Goal: Information Seeking & Learning: Learn about a topic

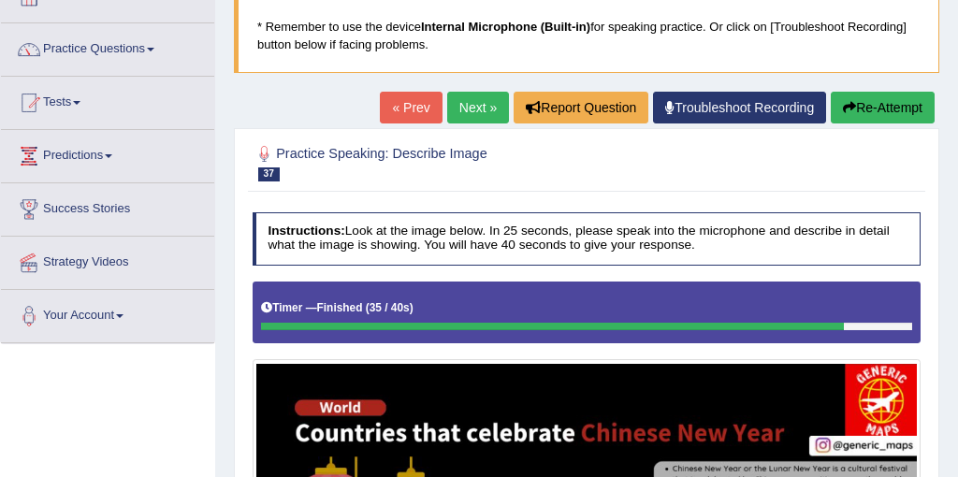
scroll to position [99, 0]
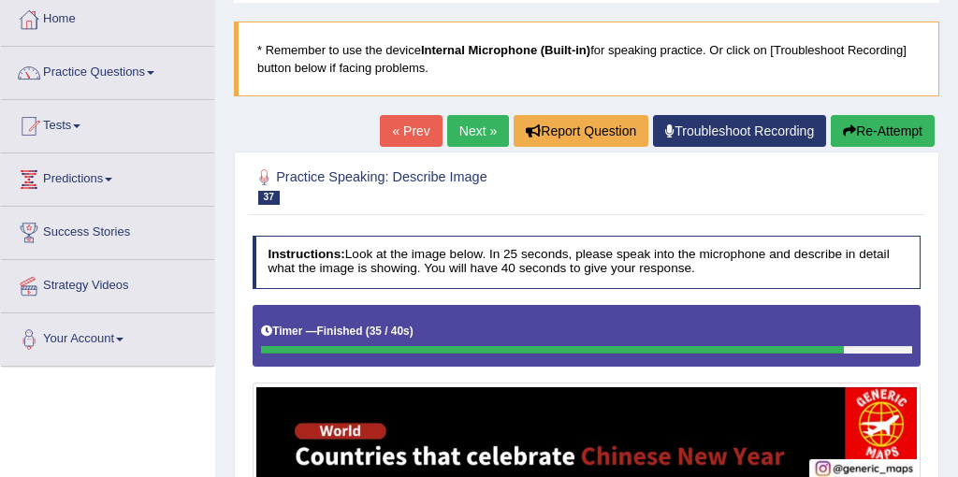
click at [482, 118] on link "Next »" at bounding box center [478, 131] width 62 height 32
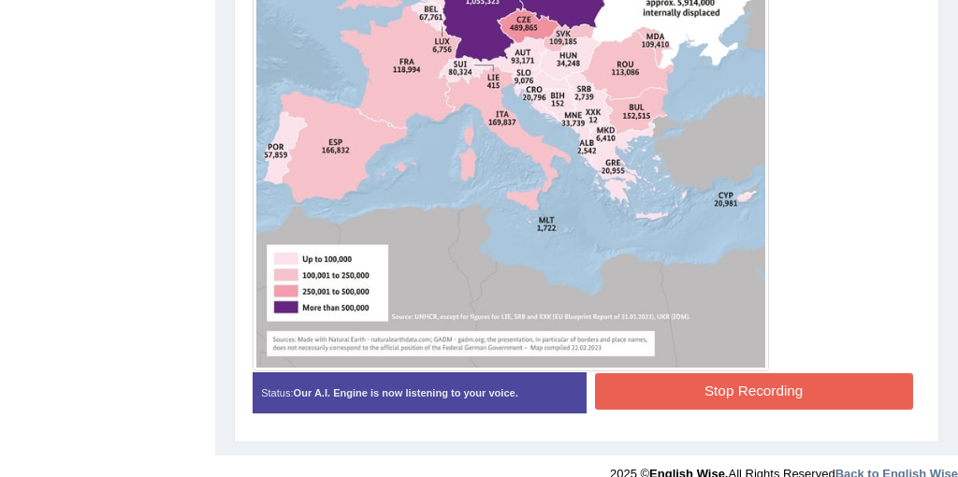
scroll to position [863, 0]
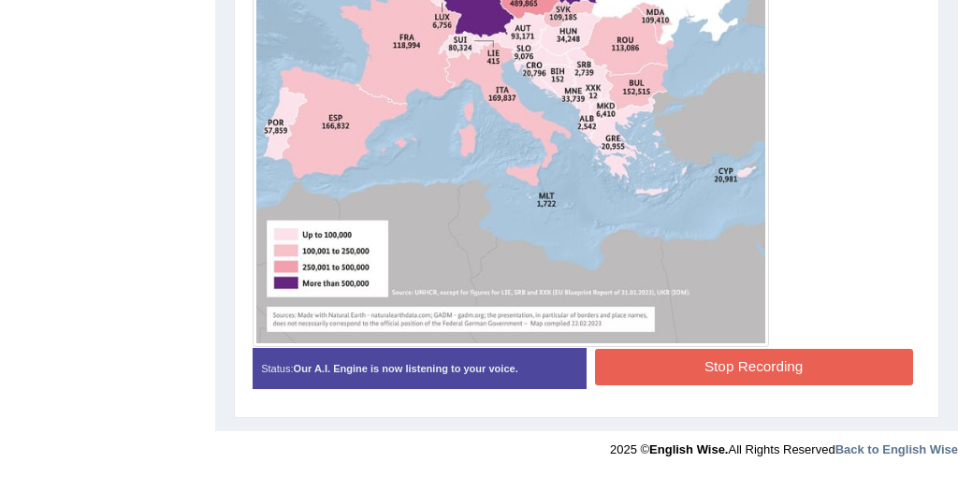
click at [778, 353] on button "Stop Recording" at bounding box center [754, 367] width 318 height 36
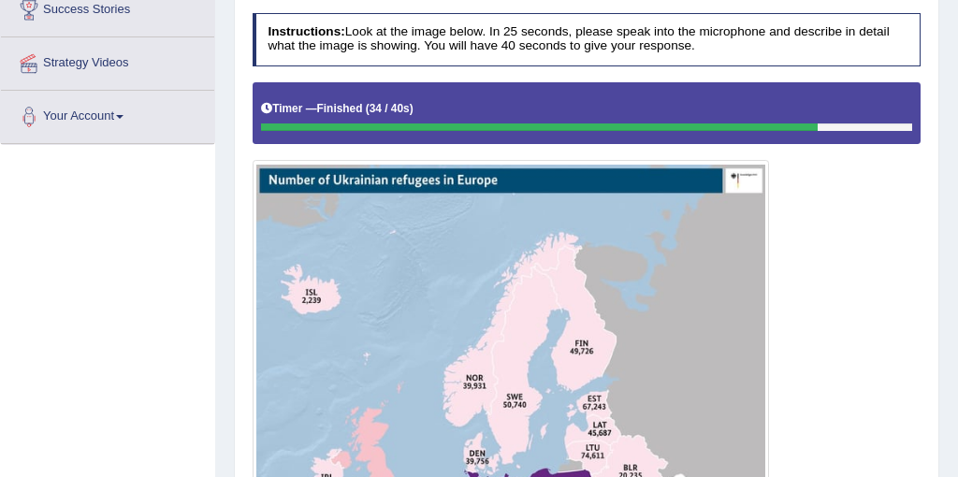
scroll to position [198, 0]
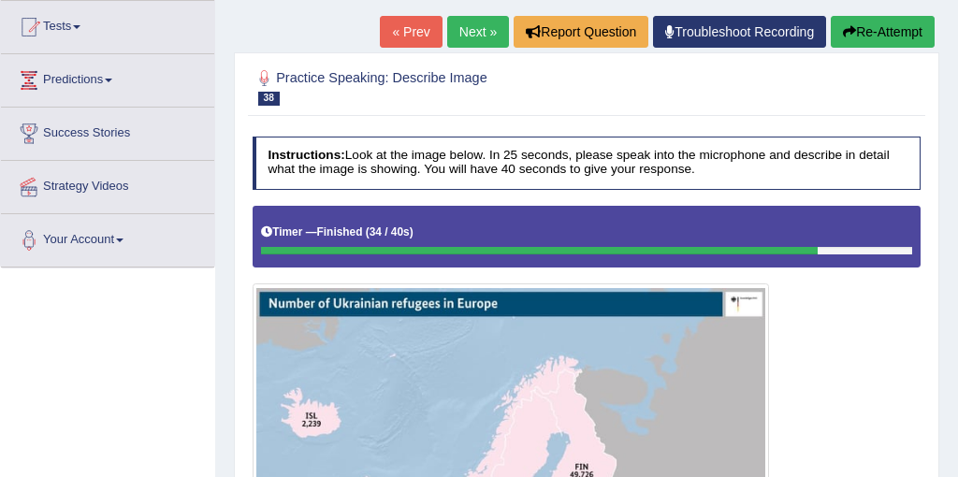
click at [474, 34] on link "Next »" at bounding box center [478, 32] width 62 height 32
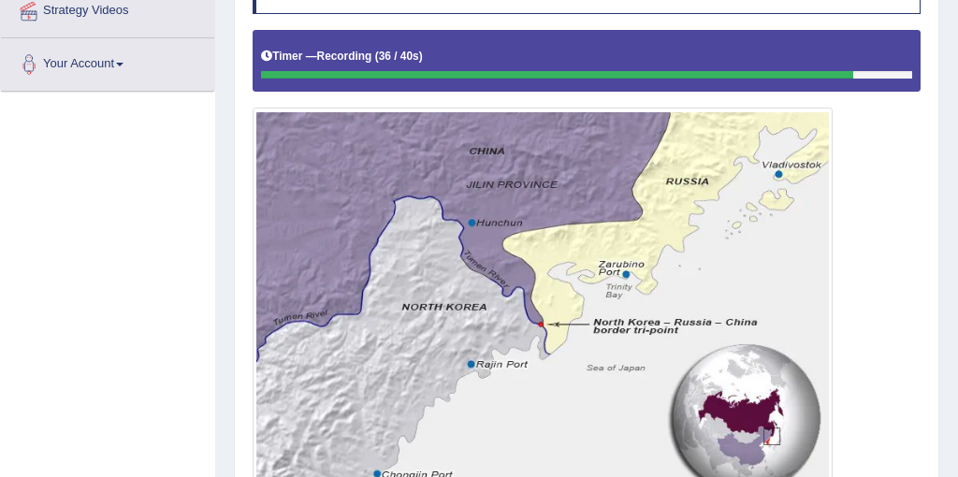
scroll to position [528, 0]
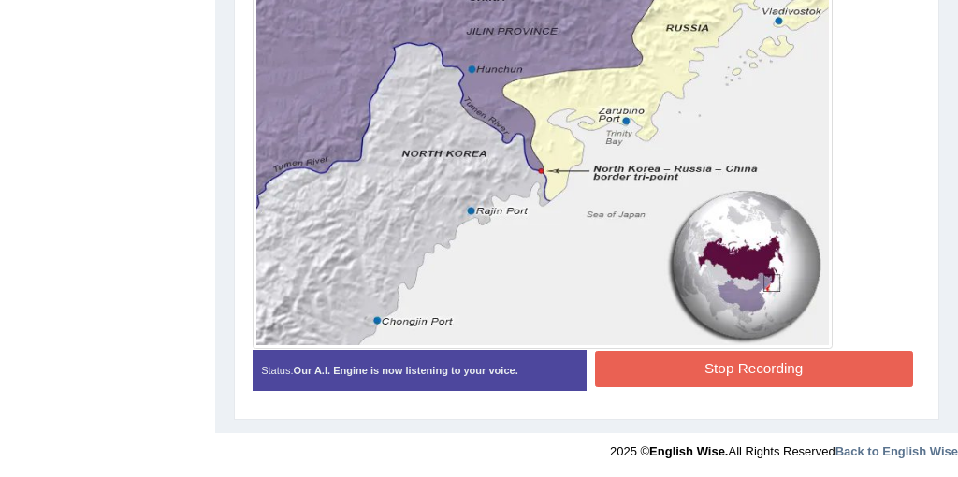
click at [756, 376] on button "Stop Recording" at bounding box center [754, 369] width 318 height 36
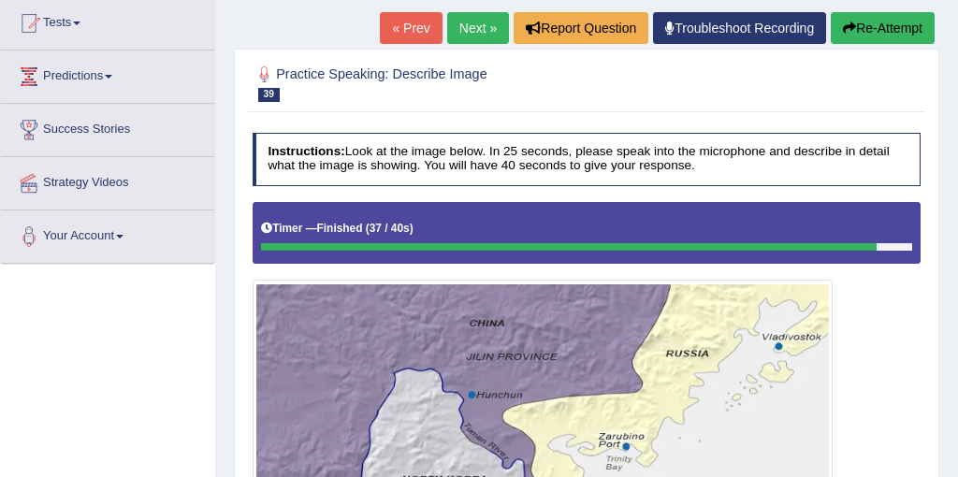
scroll to position [32, 0]
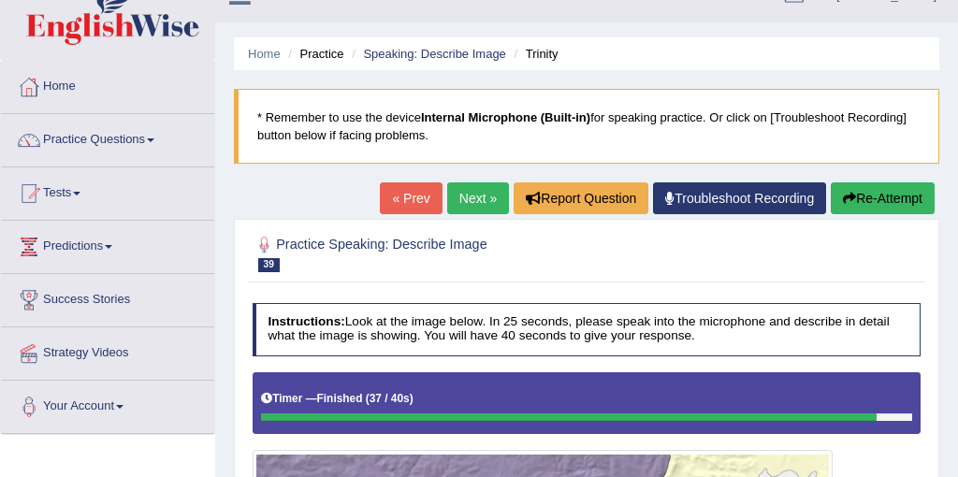
click at [457, 196] on link "Next »" at bounding box center [478, 198] width 62 height 32
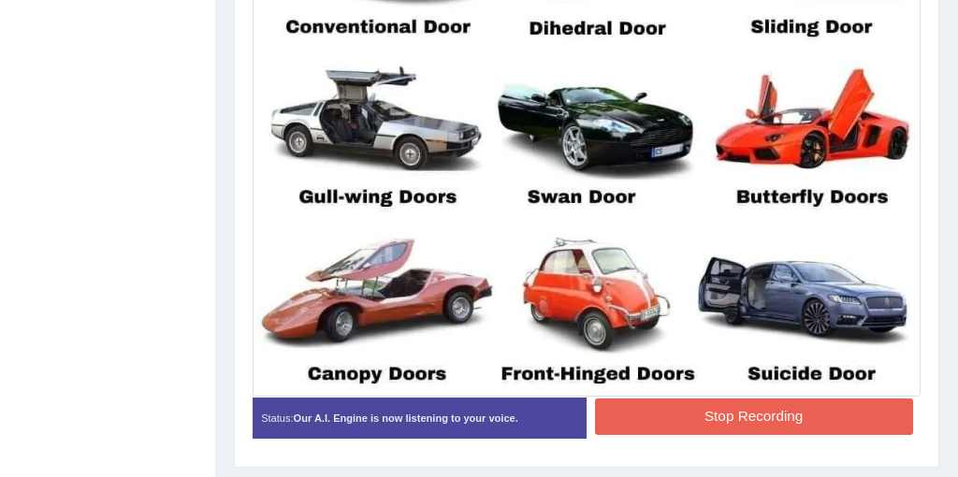
scroll to position [722, 0]
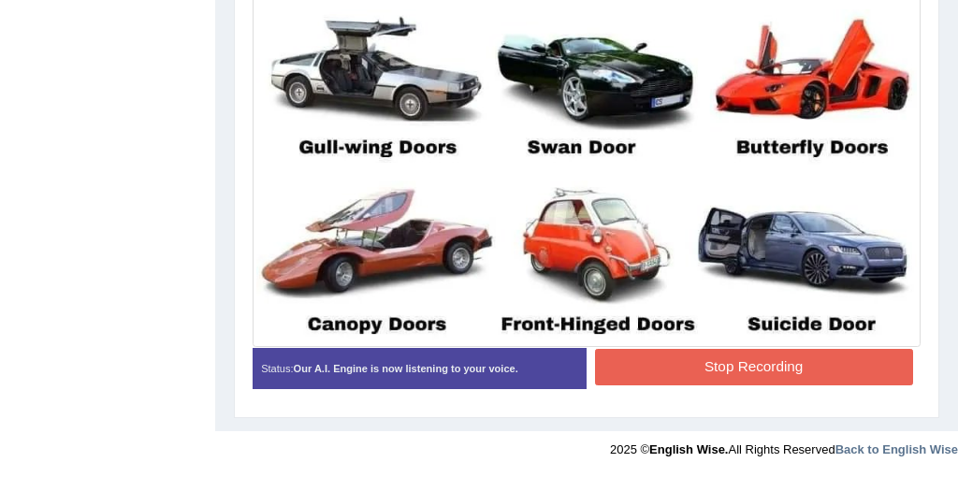
click at [723, 365] on button "Stop Recording" at bounding box center [754, 367] width 318 height 36
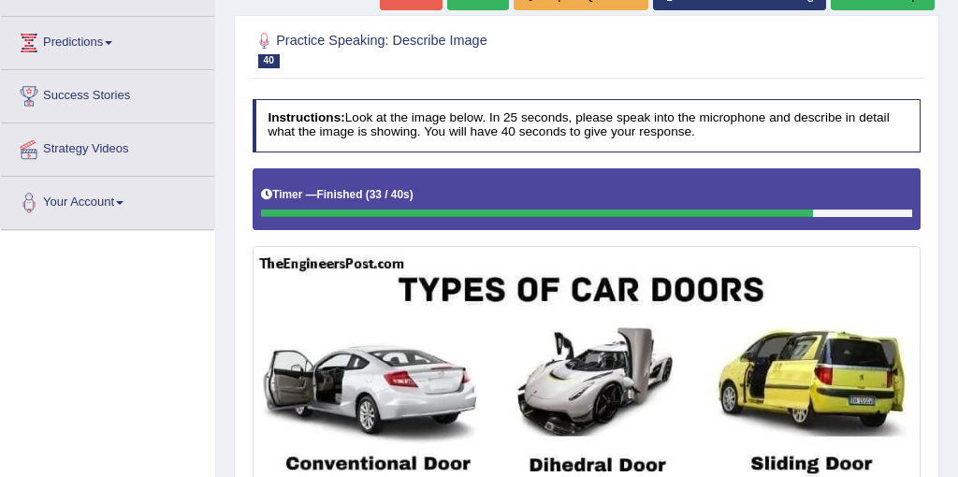
scroll to position [0, 0]
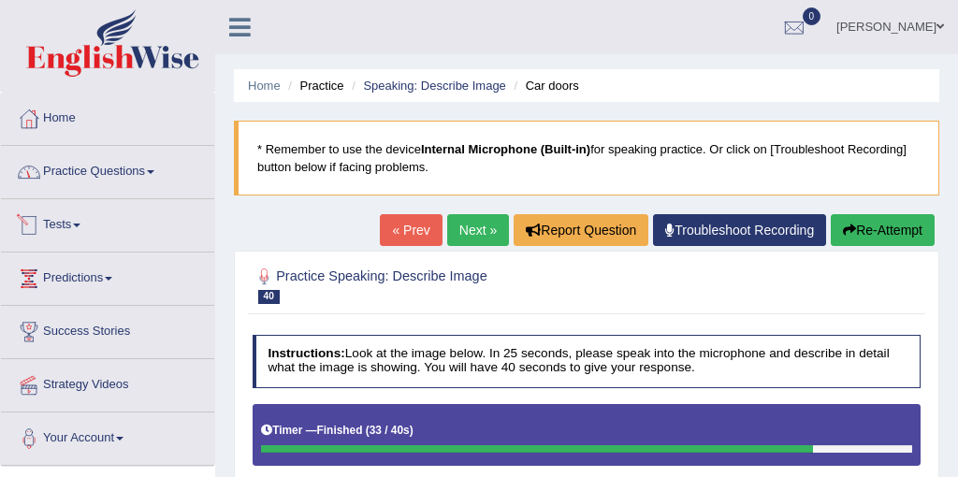
click at [87, 185] on link "Practice Questions" at bounding box center [107, 169] width 213 height 47
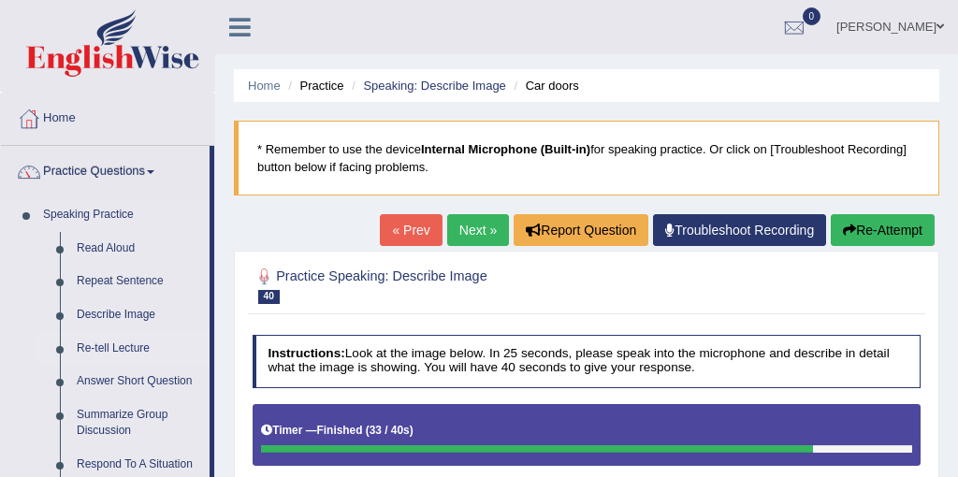
click at [106, 348] on link "Re-tell Lecture" at bounding box center [138, 349] width 141 height 34
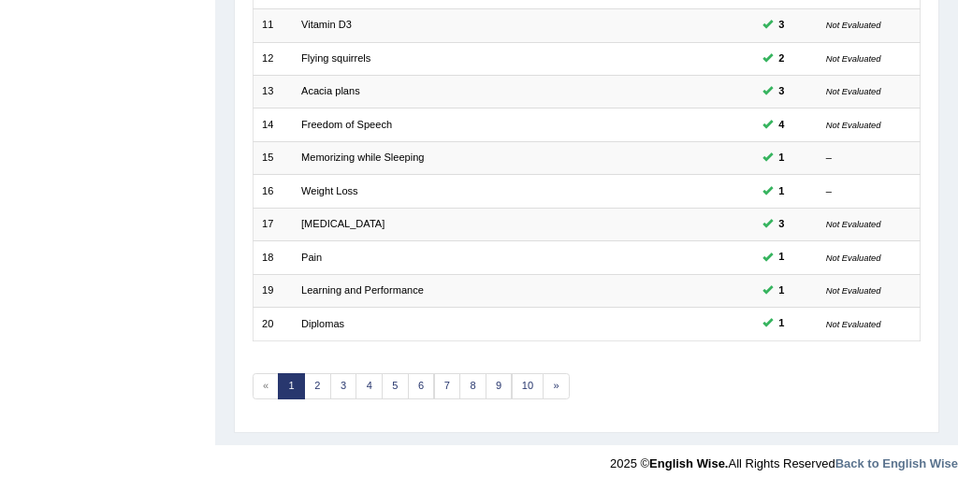
scroll to position [600, 0]
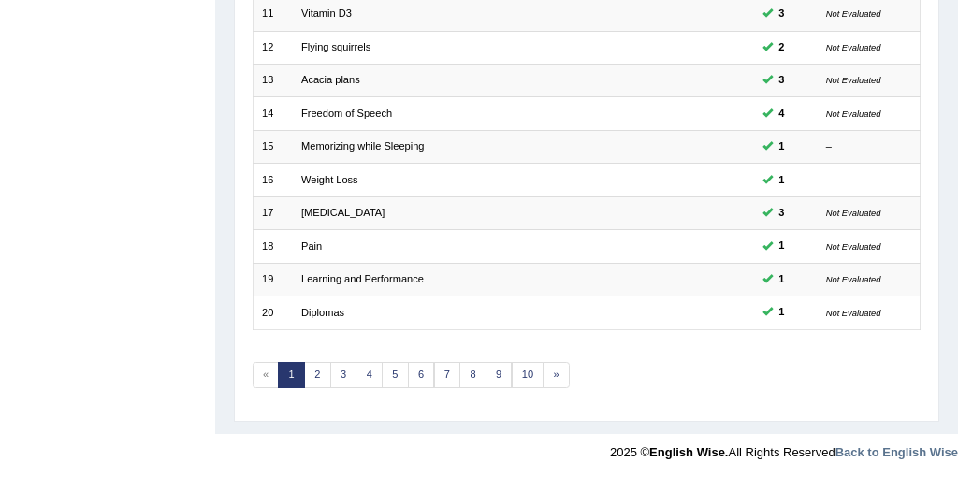
click at [312, 383] on link "2" at bounding box center [317, 375] width 27 height 26
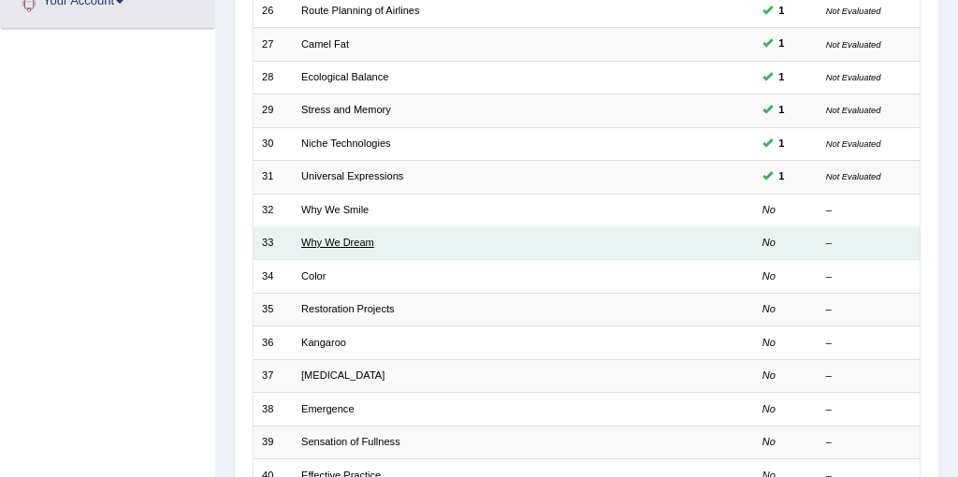
scroll to position [464, 0]
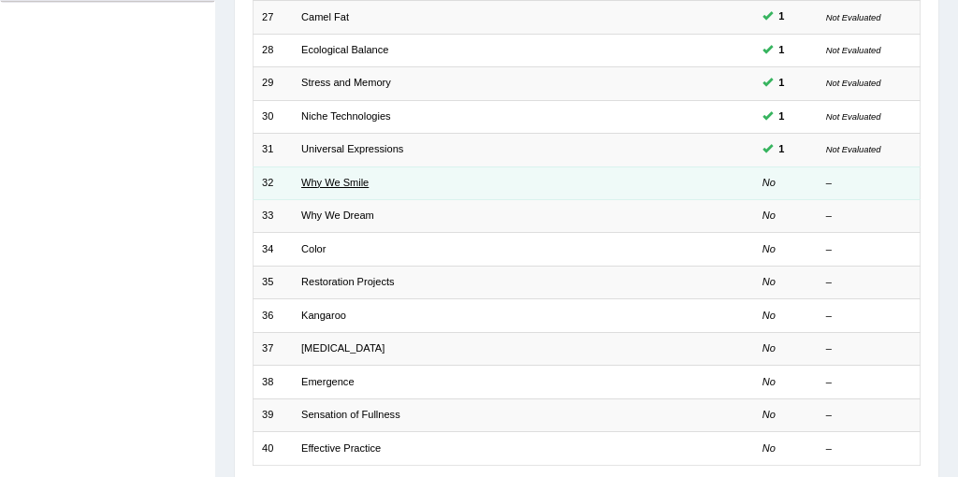
click at [328, 177] on link "Why We Smile" at bounding box center [334, 182] width 67 height 11
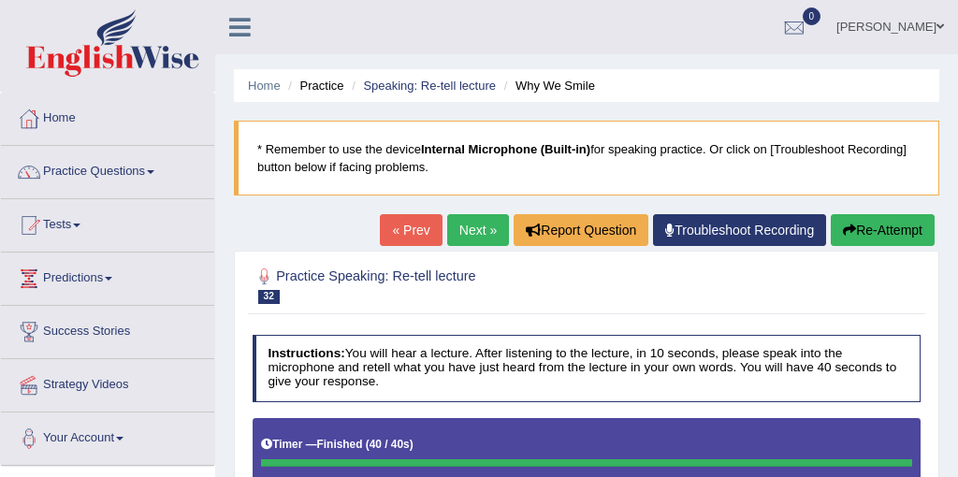
click at [463, 237] on link "Next »" at bounding box center [478, 230] width 62 height 32
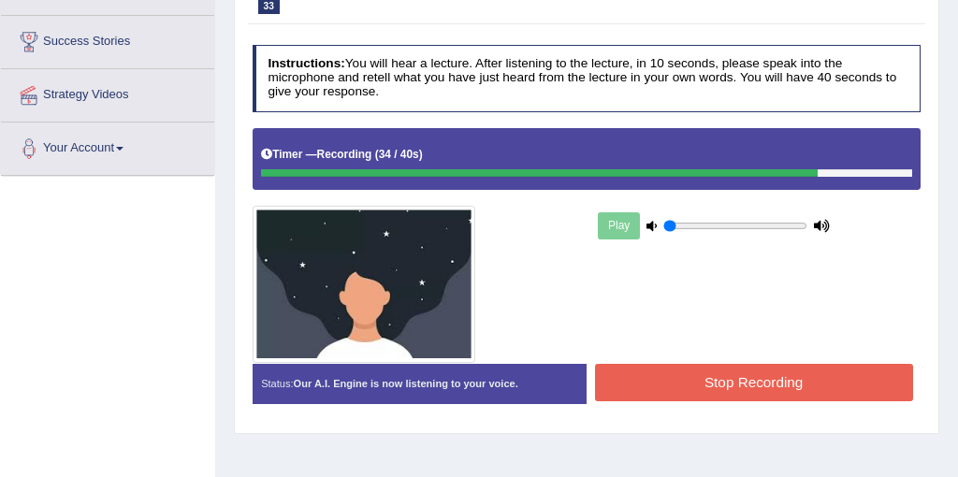
scroll to position [291, 0]
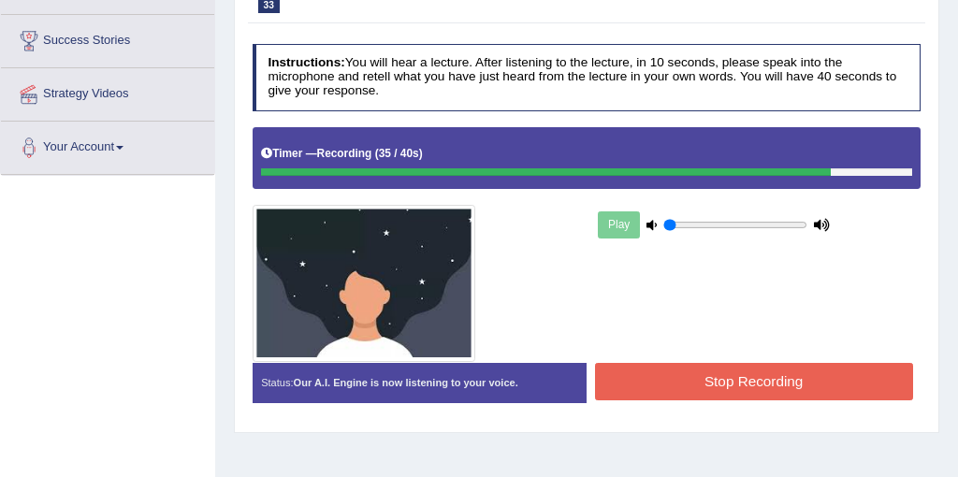
click at [762, 374] on button "Stop Recording" at bounding box center [754, 381] width 318 height 36
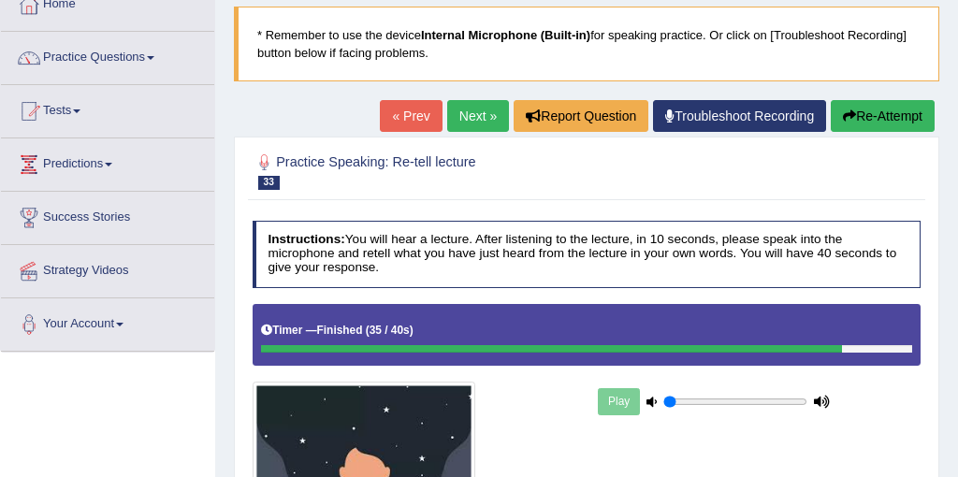
scroll to position [86, 0]
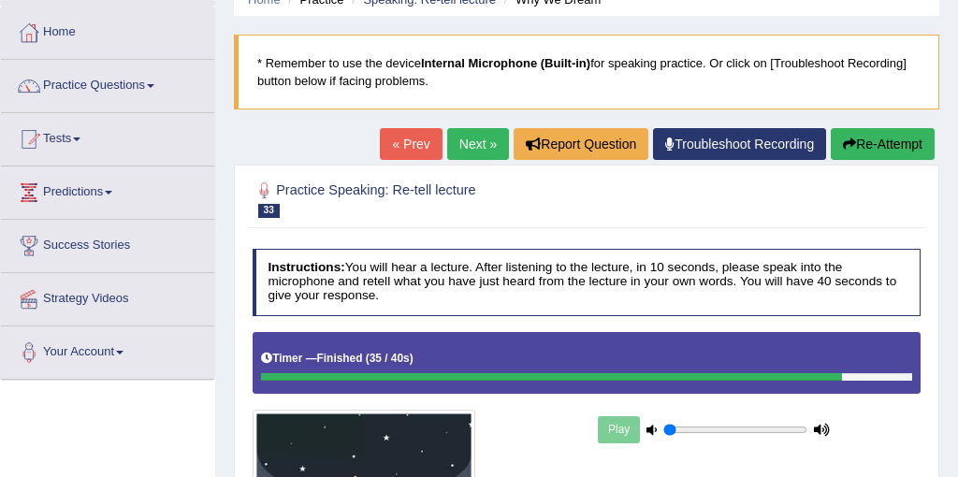
click at [477, 144] on link "Next »" at bounding box center [478, 144] width 62 height 32
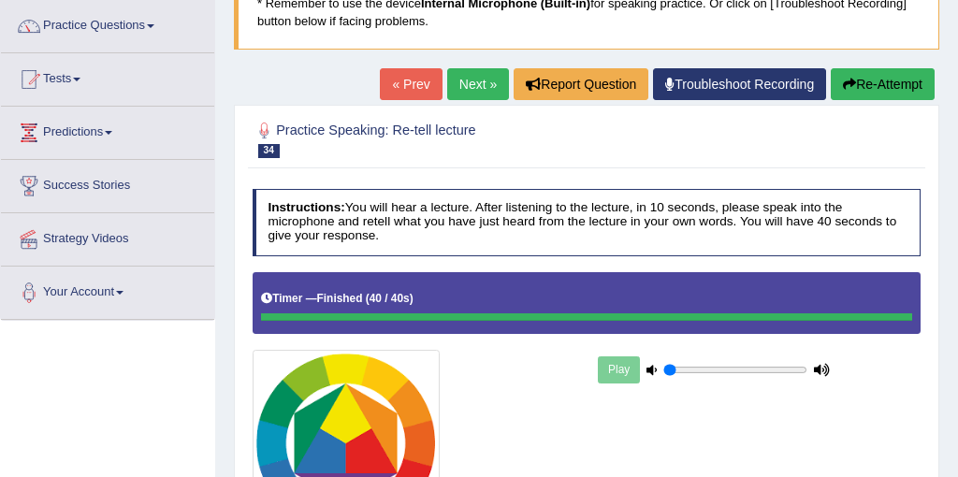
scroll to position [80, 0]
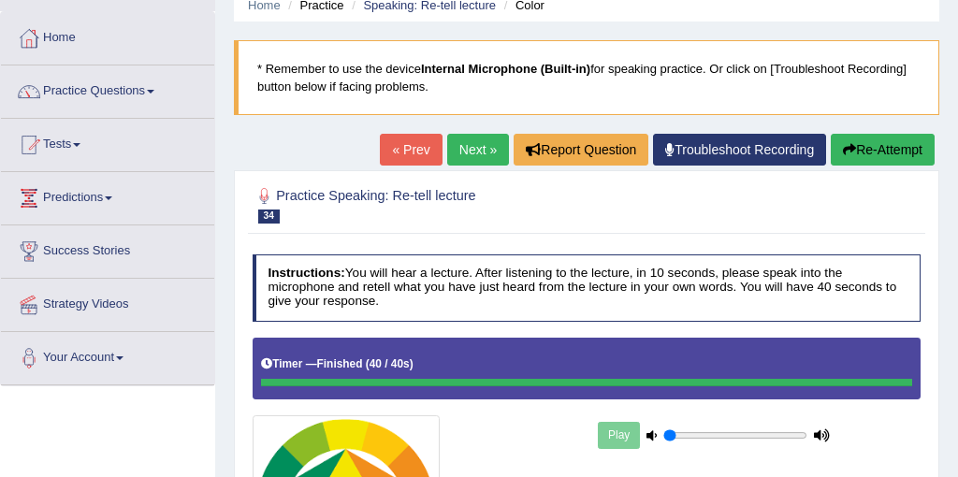
click at [460, 154] on link "Next »" at bounding box center [478, 150] width 62 height 32
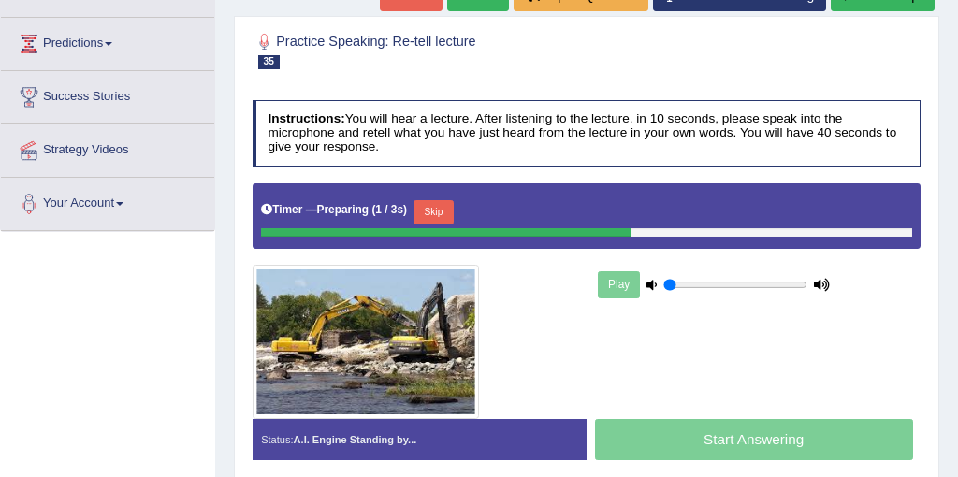
scroll to position [264, 0]
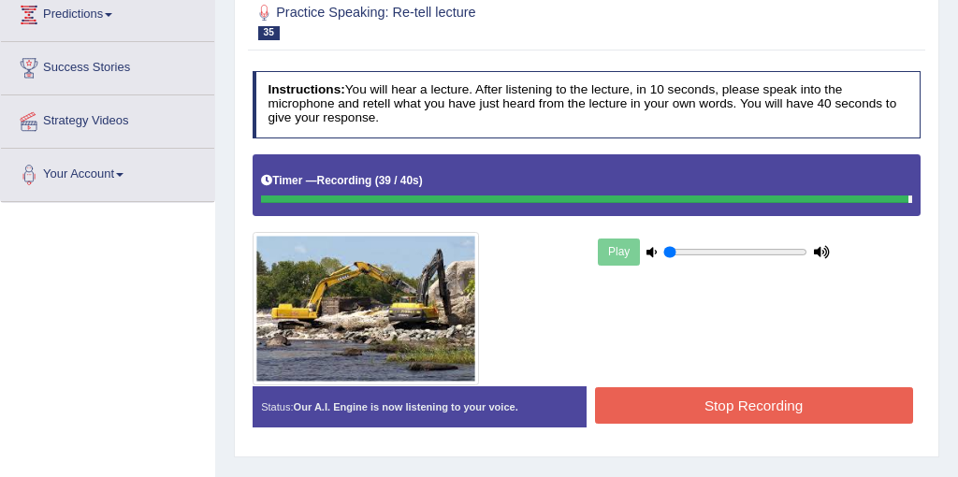
click at [761, 406] on button "Stop Recording" at bounding box center [754, 405] width 318 height 36
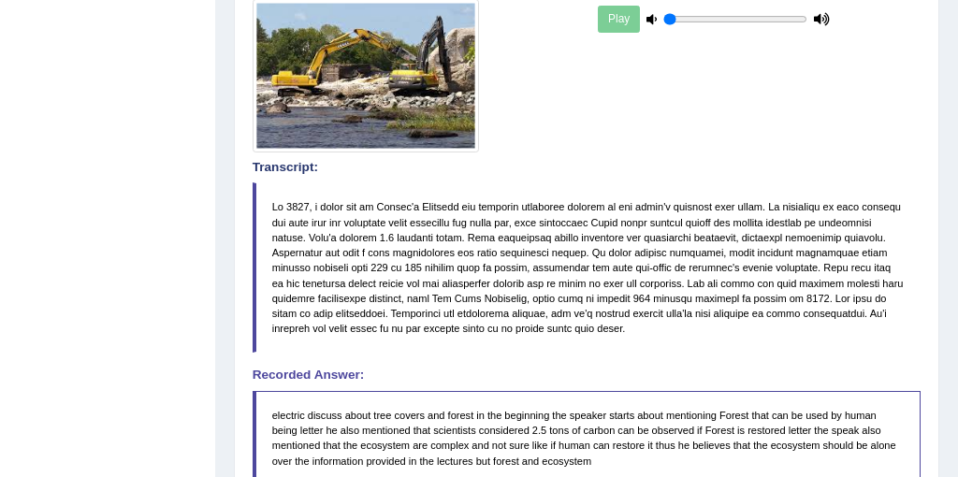
scroll to position [0, 0]
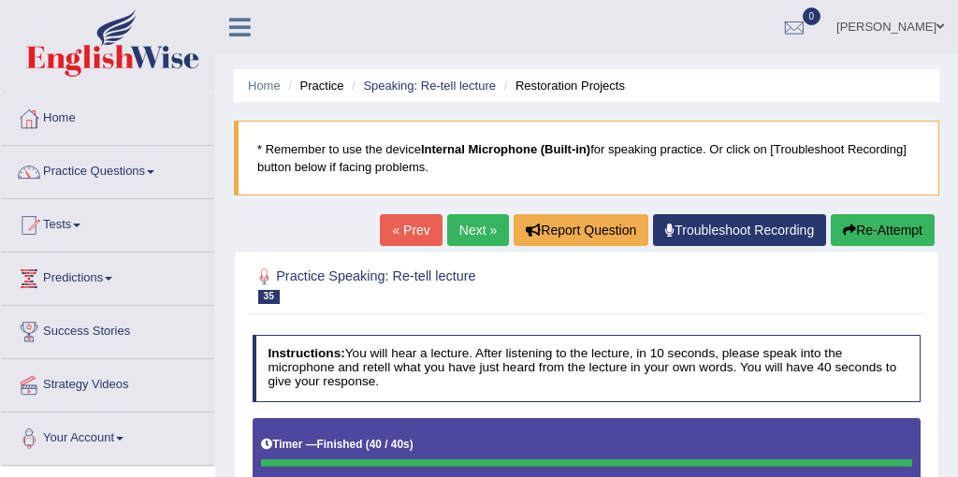
click at [477, 235] on link "Next »" at bounding box center [478, 230] width 62 height 32
click at [474, 223] on link "Next »" at bounding box center [478, 230] width 62 height 32
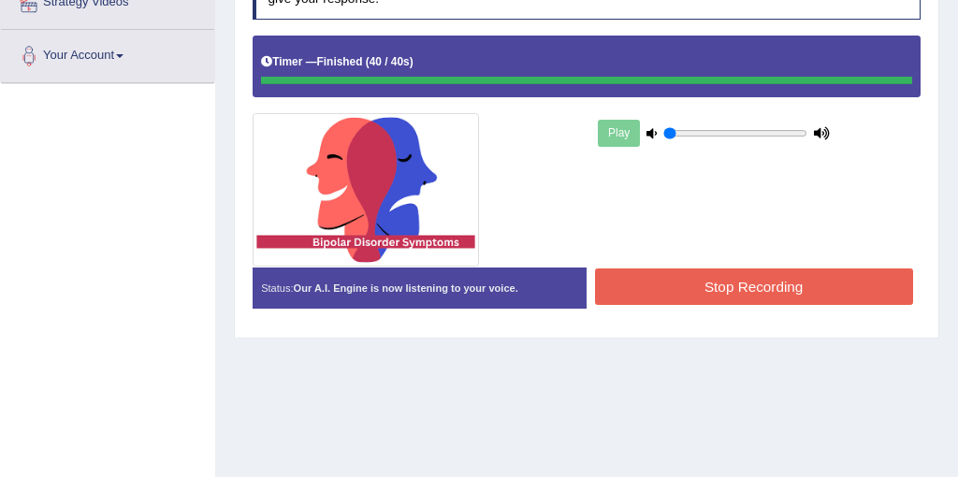
click at [741, 299] on button "Stop Recording" at bounding box center [754, 287] width 318 height 36
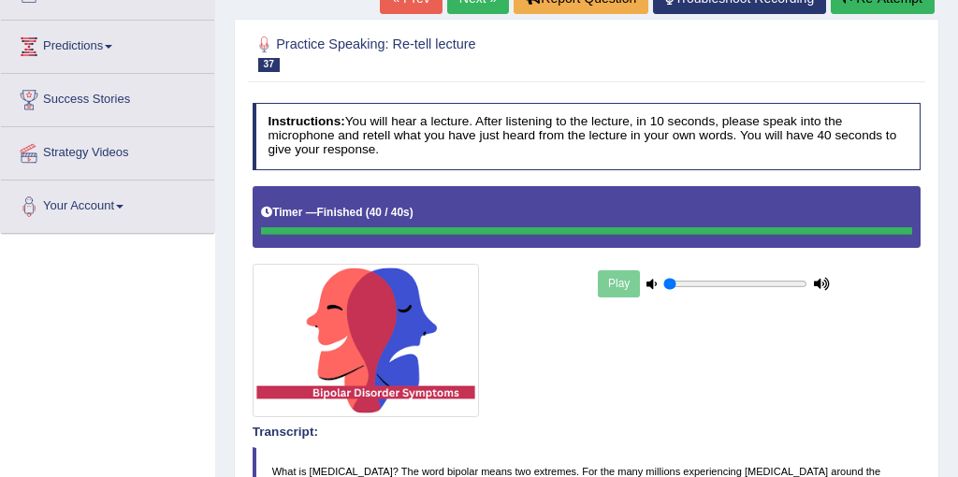
scroll to position [168, 0]
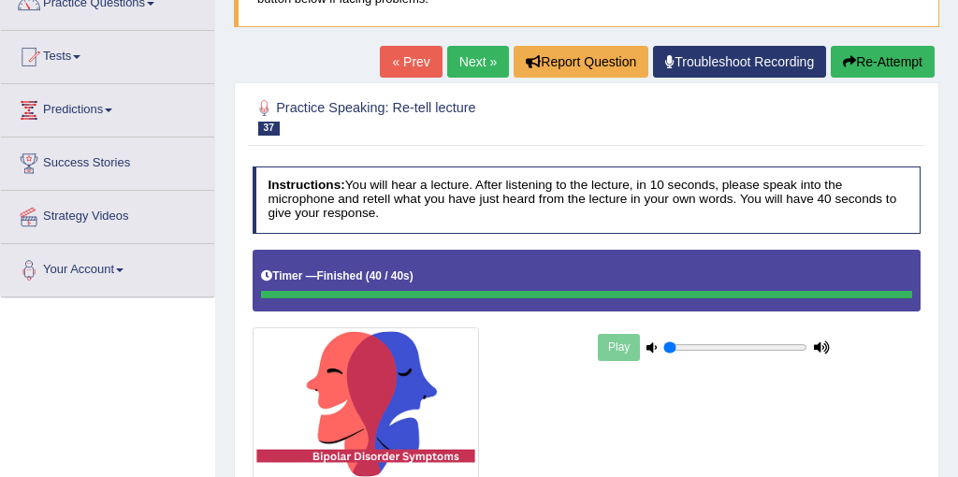
click at [486, 53] on link "Next »" at bounding box center [478, 62] width 62 height 32
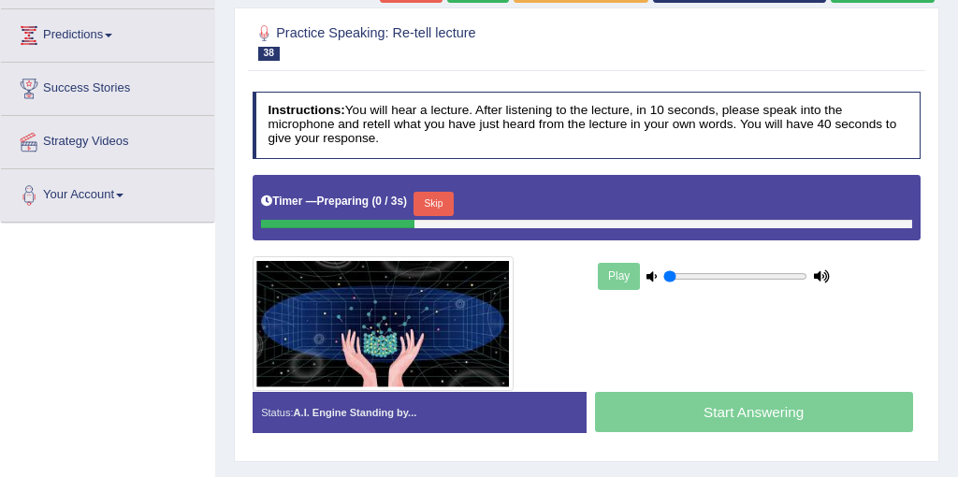
scroll to position [256, 0]
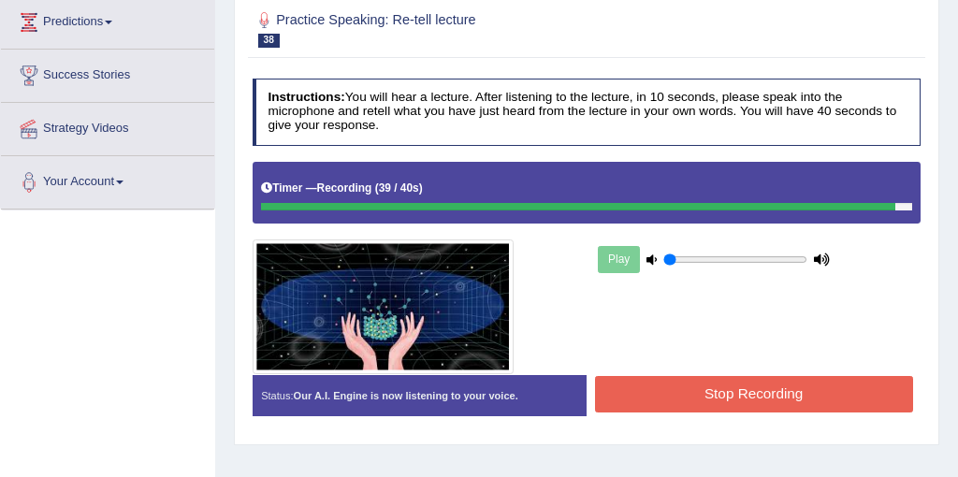
click at [745, 397] on button "Stop Recording" at bounding box center [754, 394] width 318 height 36
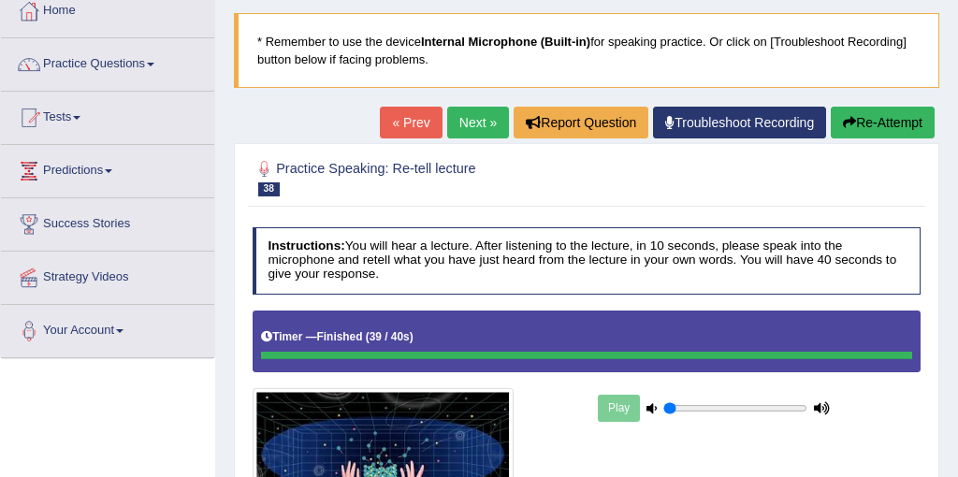
scroll to position [0, 0]
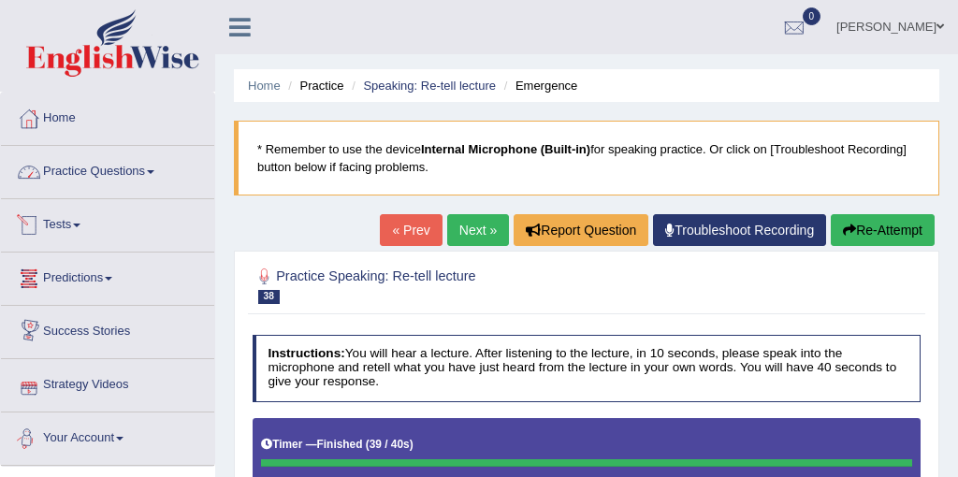
click at [122, 176] on link "Practice Questions" at bounding box center [107, 169] width 213 height 47
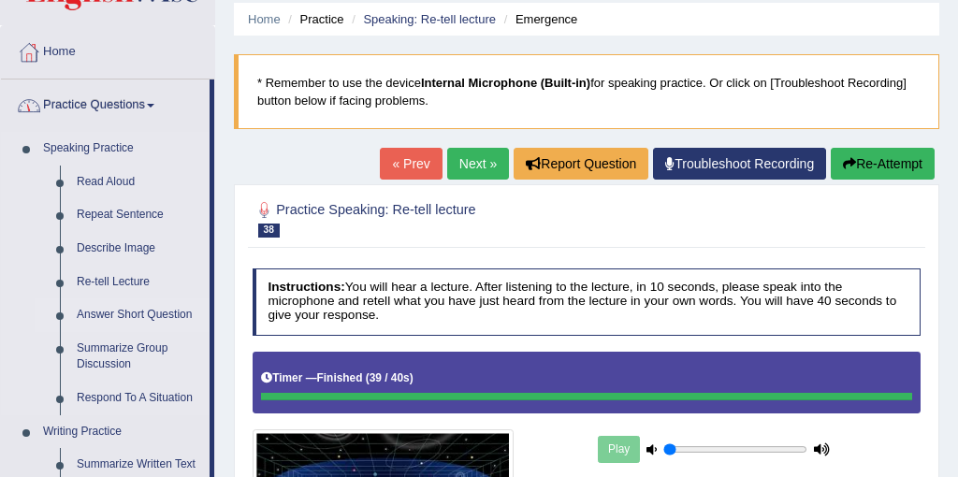
scroll to position [112, 0]
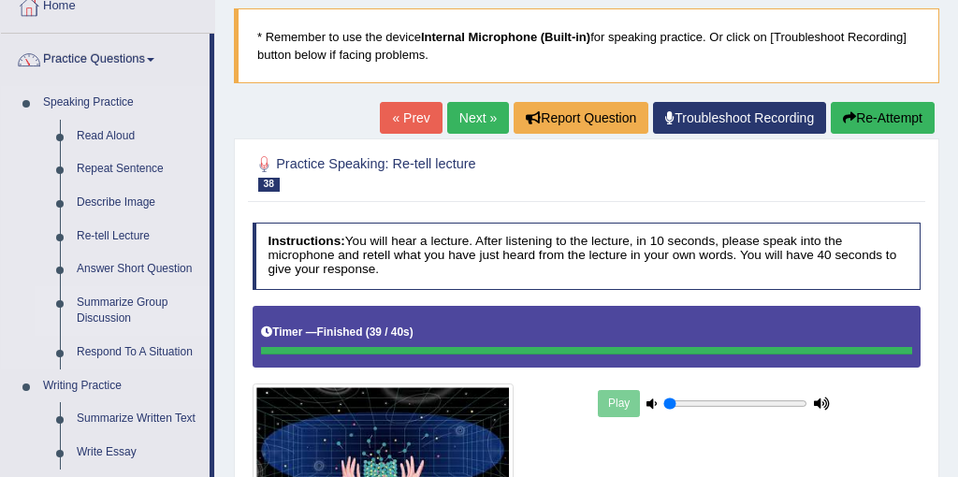
click at [114, 310] on link "Summarize Group Discussion" at bounding box center [138, 311] width 141 height 50
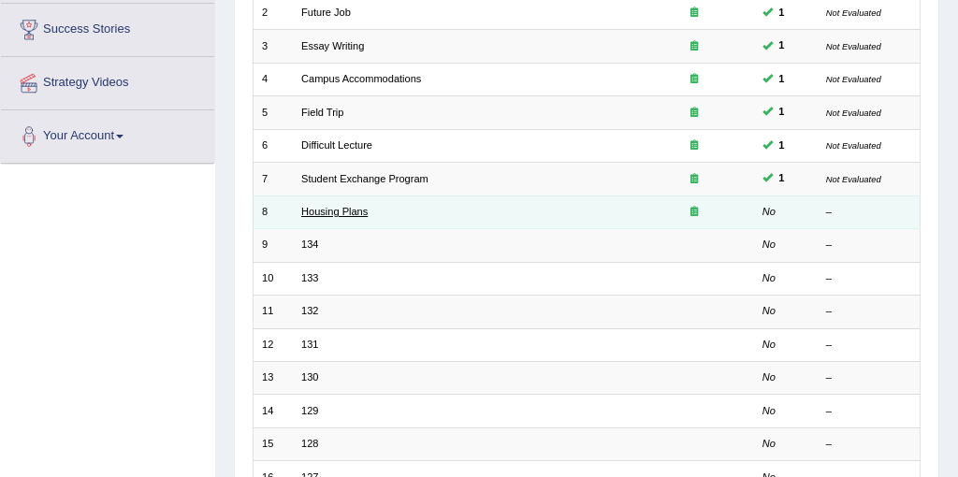
click at [324, 209] on link "Housing Plans" at bounding box center [334, 211] width 66 height 11
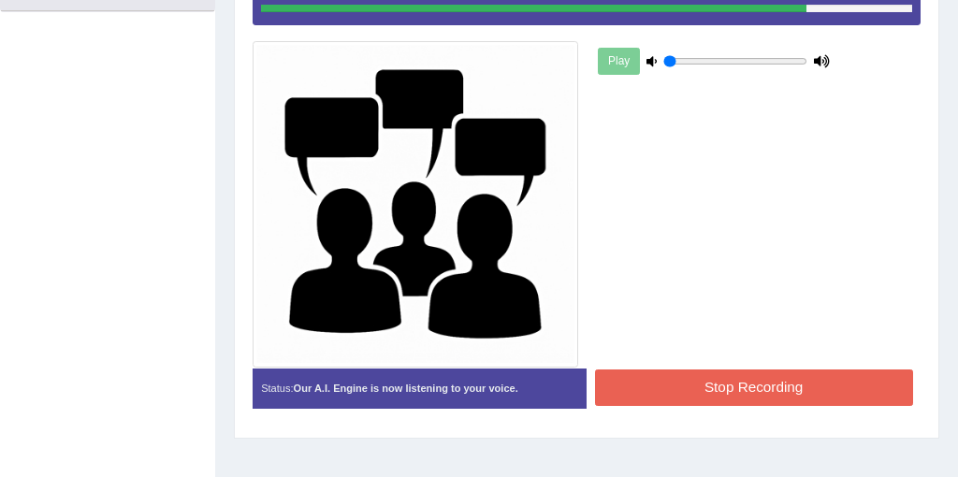
scroll to position [459, 0]
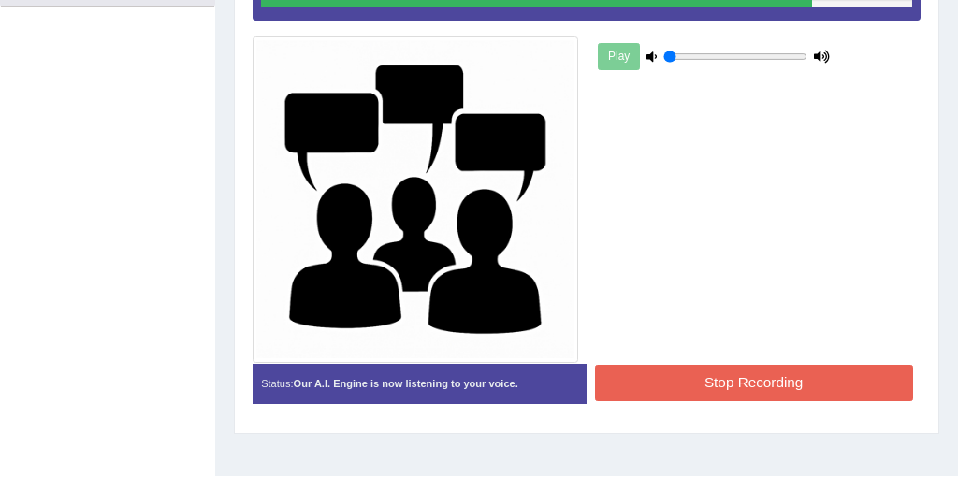
click at [756, 388] on button "Stop Recording" at bounding box center [754, 383] width 318 height 36
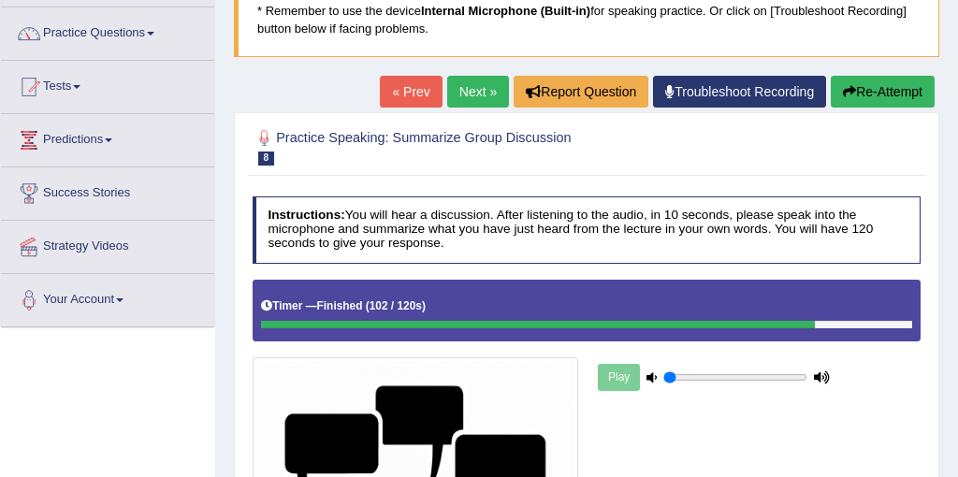
scroll to position [131, 0]
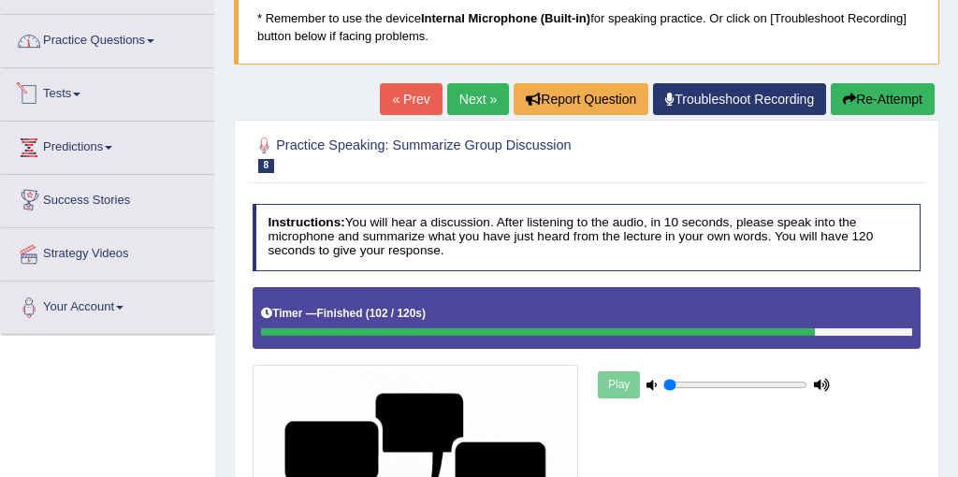
click at [105, 45] on link "Practice Questions" at bounding box center [107, 38] width 213 height 47
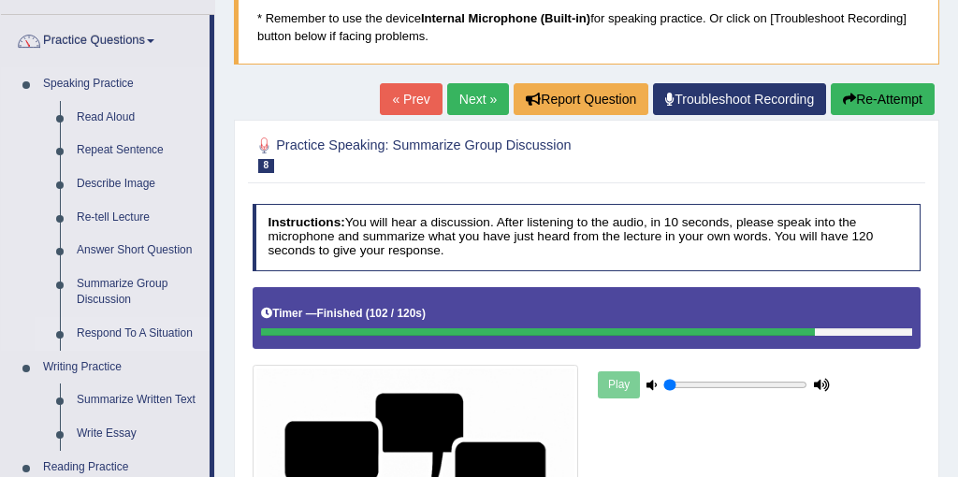
click at [113, 337] on link "Respond To A Situation" at bounding box center [138, 334] width 141 height 34
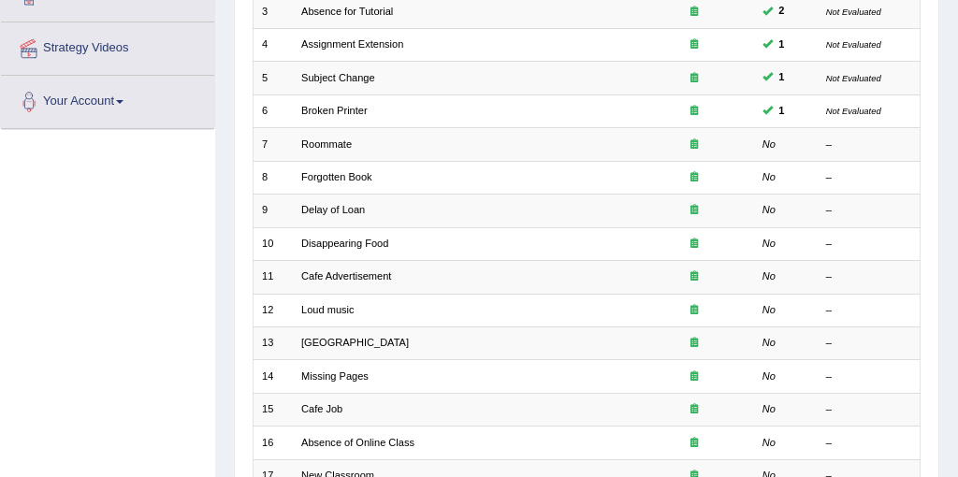
scroll to position [357, 0]
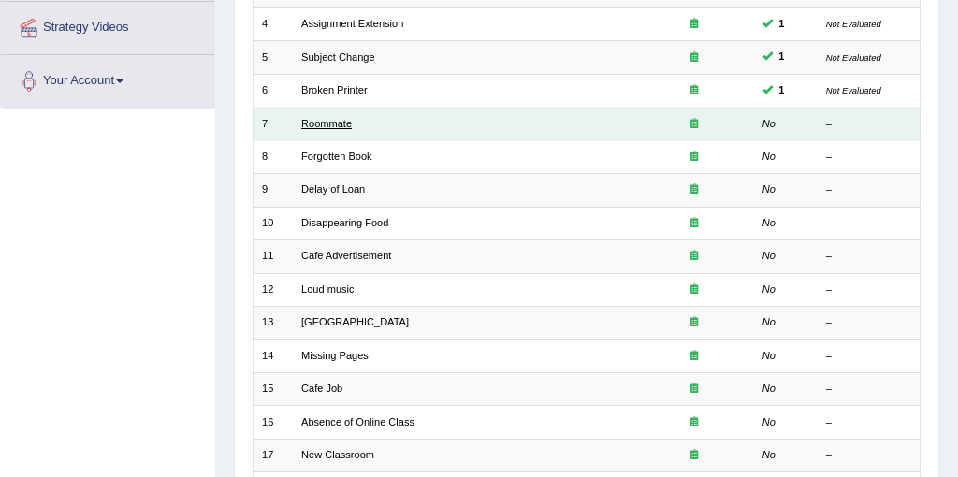
click at [335, 123] on link "Roommate" at bounding box center [326, 123] width 51 height 11
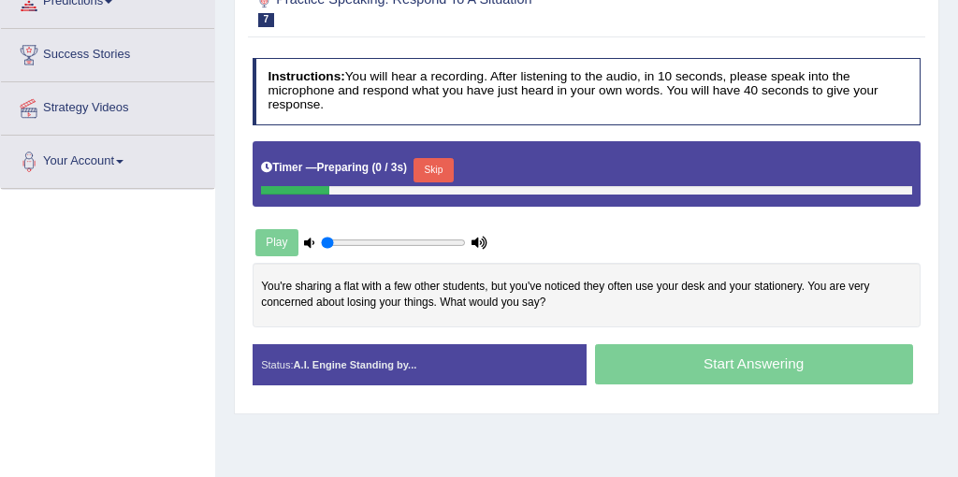
scroll to position [282, 0]
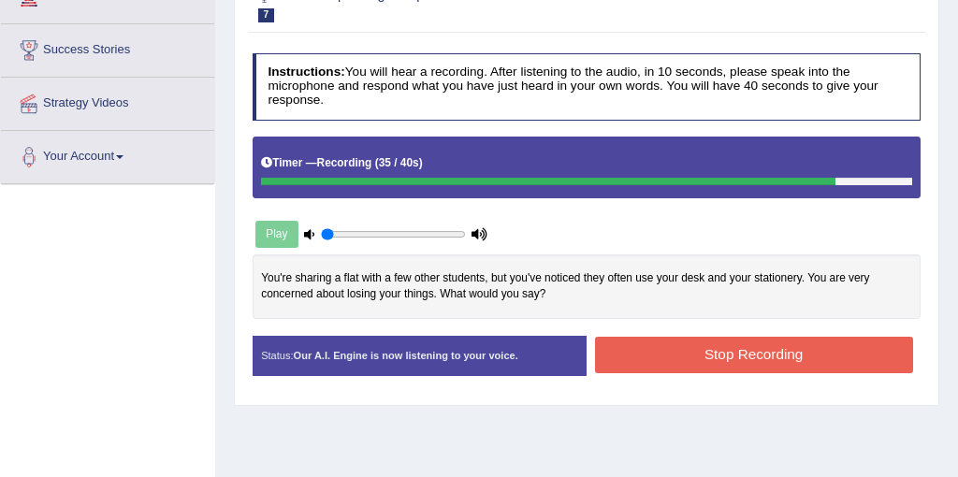
click at [745, 354] on button "Stop Recording" at bounding box center [754, 355] width 318 height 36
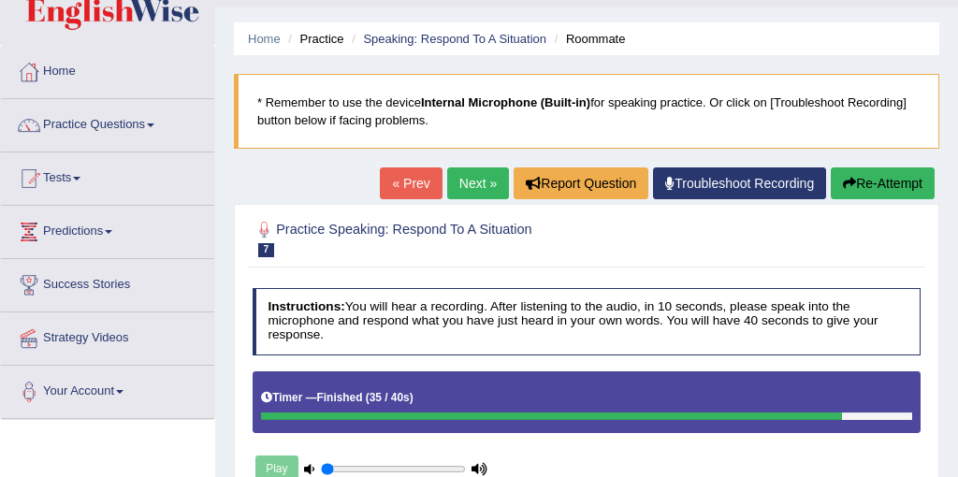
scroll to position [0, 0]
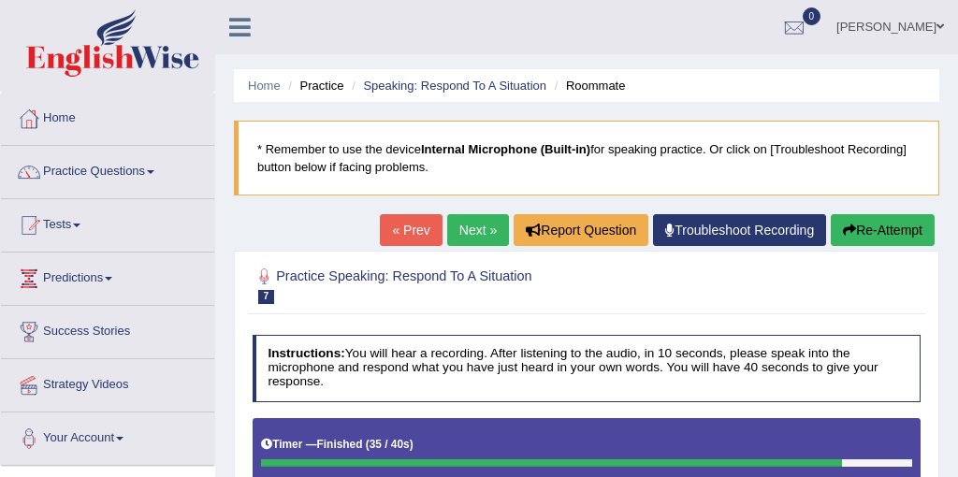
click at [474, 236] on link "Next »" at bounding box center [478, 230] width 62 height 32
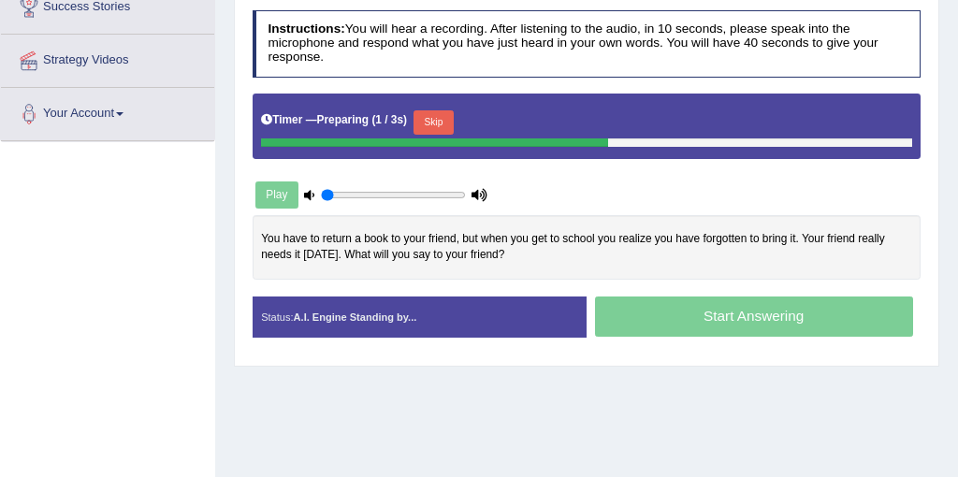
scroll to position [330, 0]
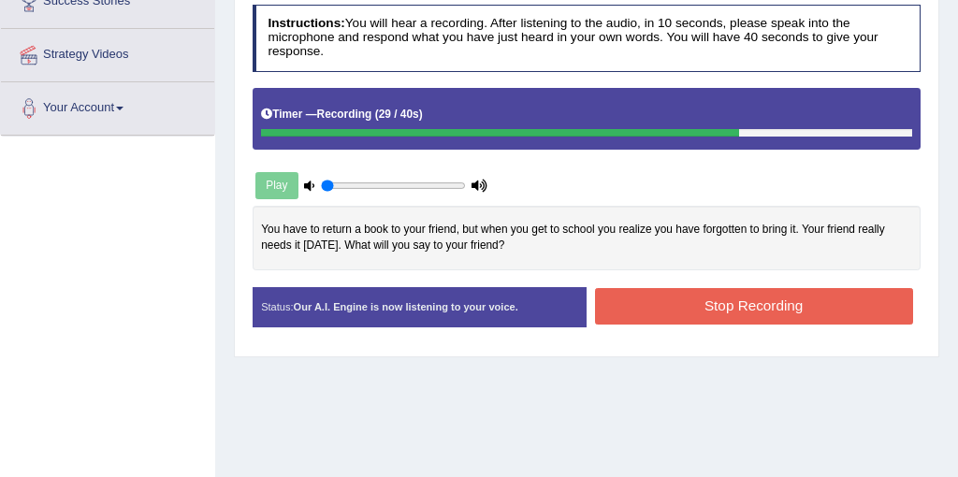
click at [741, 328] on div "Status: Our A.I. Engine is now listening to your voice. Start Answering Stop Re…" at bounding box center [587, 315] width 669 height 57
click at [739, 327] on div "Stop Recording" at bounding box center [754, 308] width 334 height 41
click at [729, 310] on button "Stop Recording" at bounding box center [754, 306] width 318 height 36
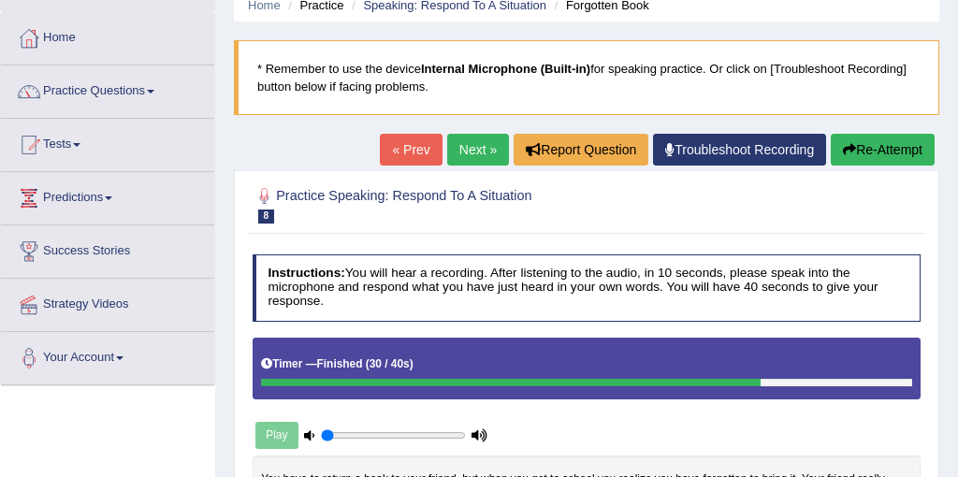
scroll to position [0, 0]
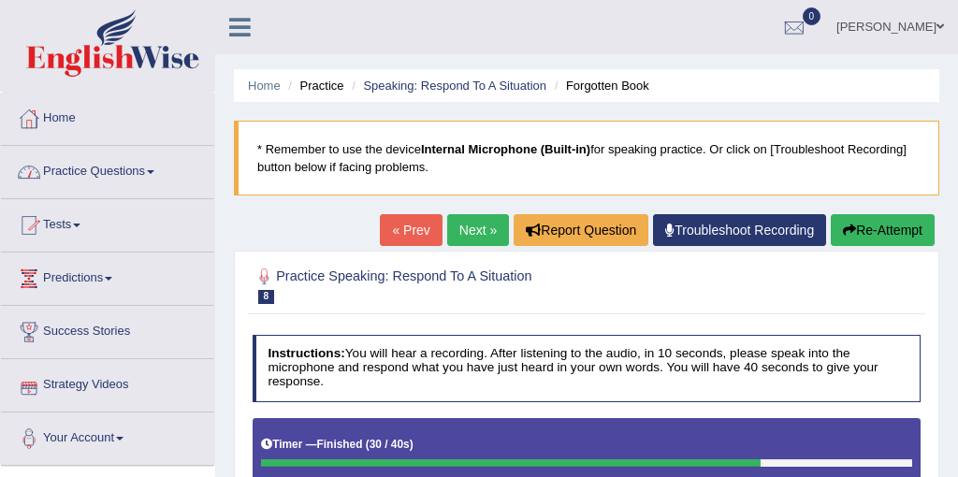
click at [96, 168] on link "Practice Questions" at bounding box center [107, 169] width 213 height 47
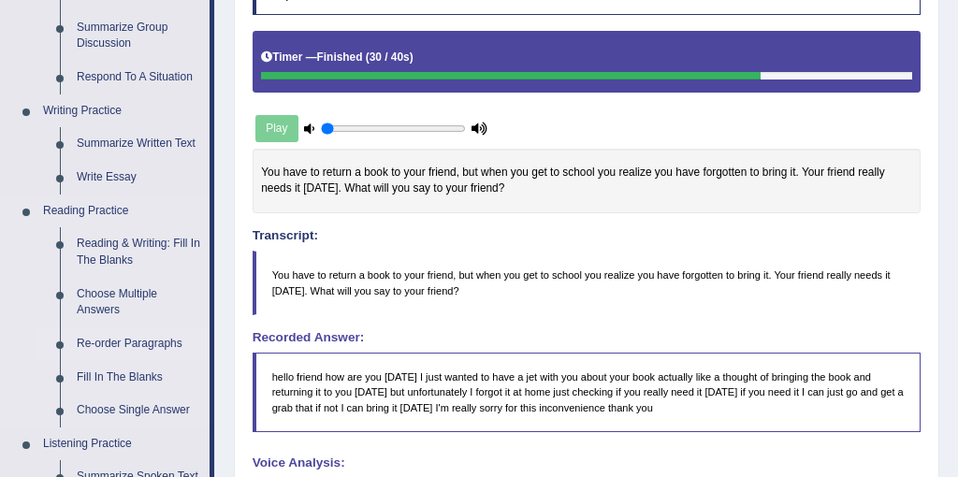
scroll to position [397, 0]
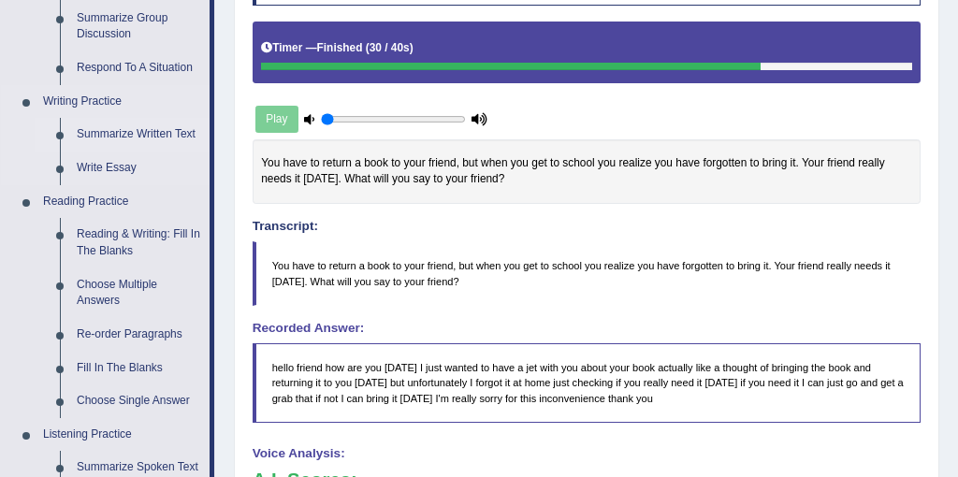
click at [112, 136] on link "Summarize Written Text" at bounding box center [138, 135] width 141 height 34
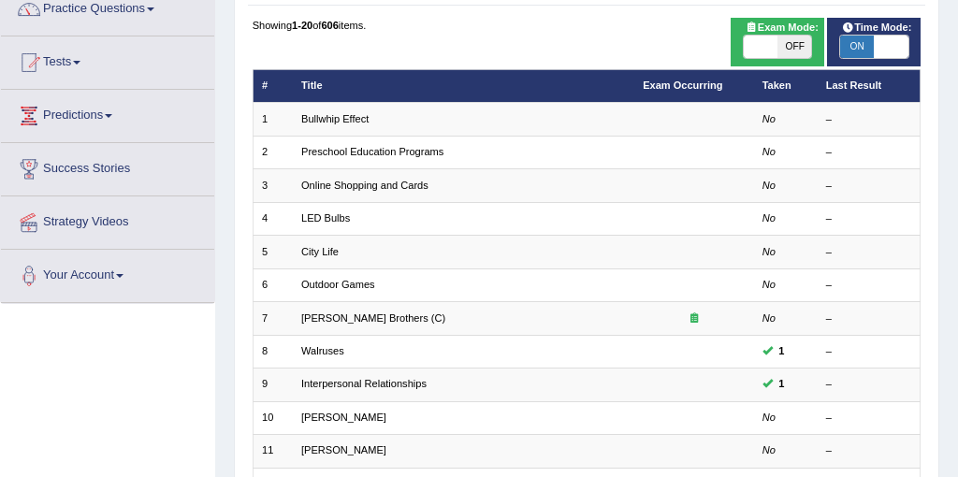
scroll to position [151, 0]
